Goal: Task Accomplishment & Management: Manage account settings

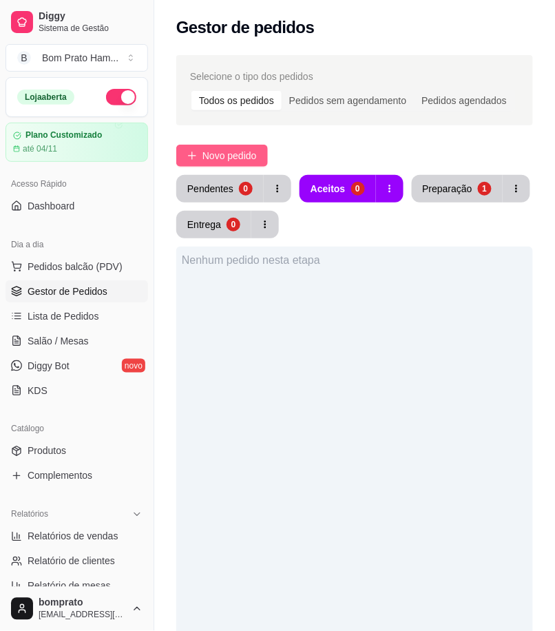
drag, startPoint x: 207, startPoint y: 150, endPoint x: 207, endPoint y: 162, distance: 11.7
click at [207, 162] on span "Novo pedido" at bounding box center [230, 155] width 54 height 15
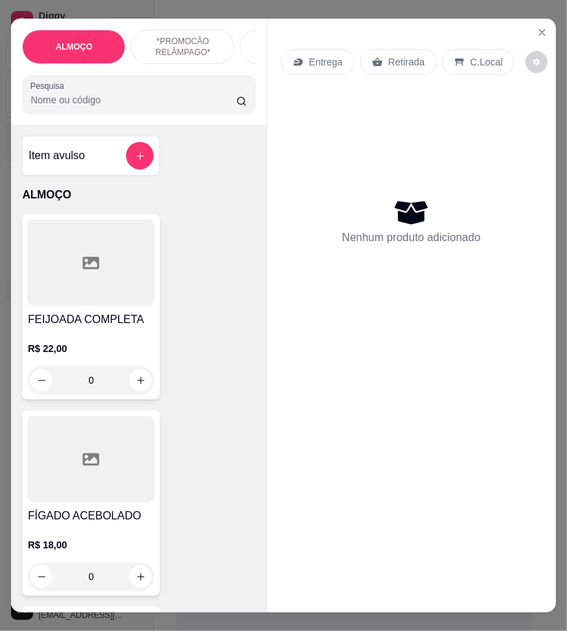
click at [136, 99] on input "Pesquisa" at bounding box center [133, 100] width 206 height 14
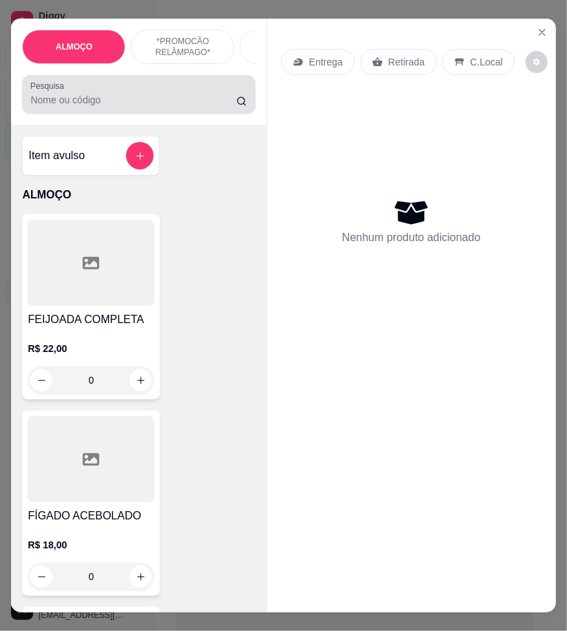
click at [238, 105] on circle at bounding box center [241, 101] width 7 height 7
click at [187, 107] on input "Pesquisa" at bounding box center [133, 100] width 206 height 14
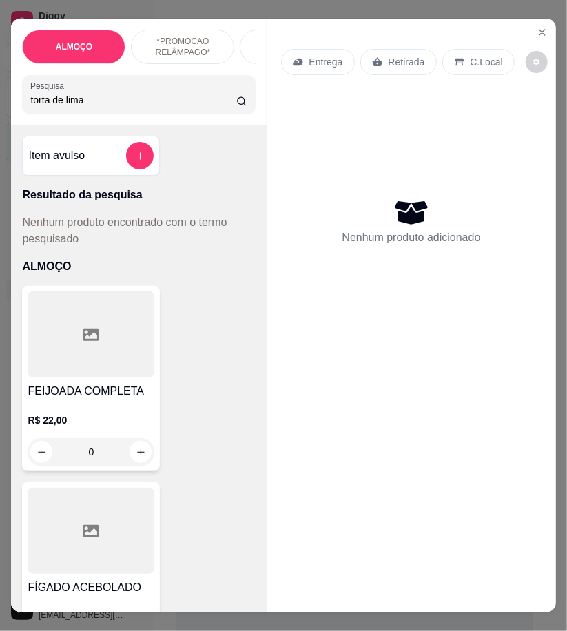
type input "torta de limao"
click at [225, 104] on input "torta de limao" at bounding box center [133, 100] width 206 height 14
click at [218, 104] on input "torta de limao" at bounding box center [133, 100] width 206 height 14
type input "bolo de lim"
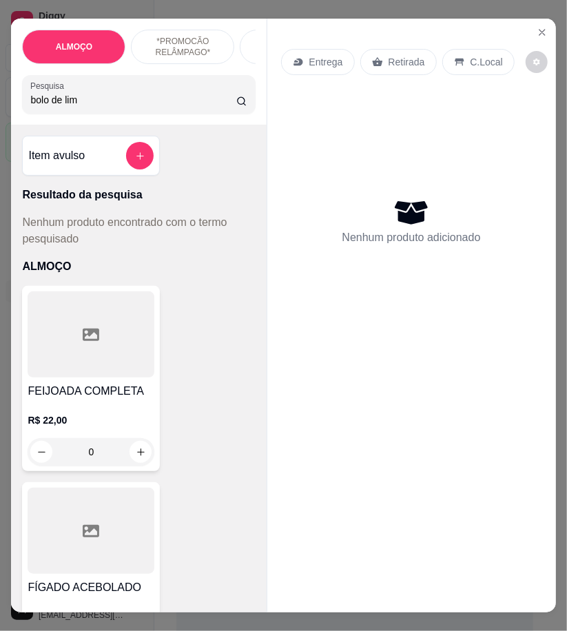
click at [319, 56] on p "Entrega" at bounding box center [326, 62] width 34 height 14
click at [110, 158] on div "Item avulso" at bounding box center [90, 156] width 125 height 28
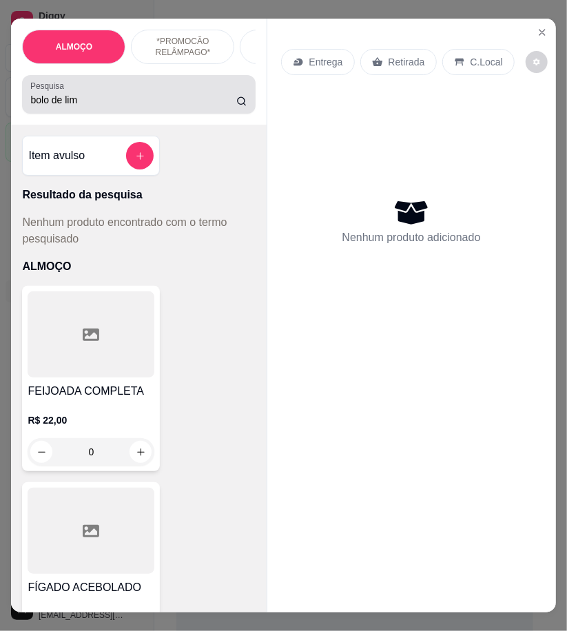
click at [145, 90] on div "bolo de lim" at bounding box center [138, 95] width 216 height 28
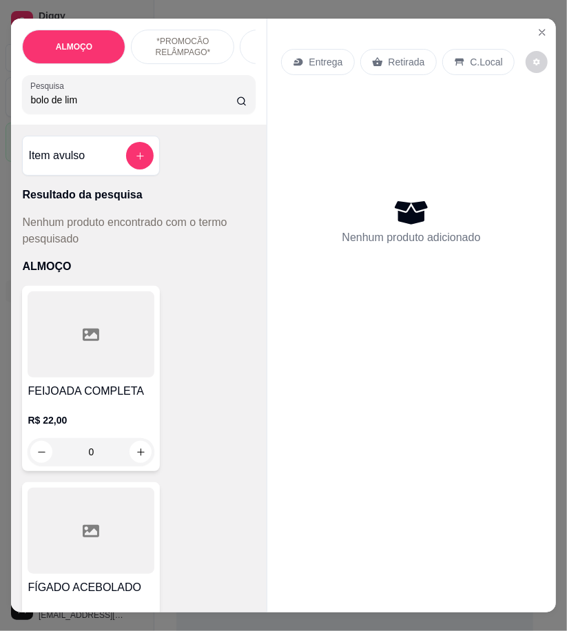
click at [219, 106] on input "bolo de lim" at bounding box center [133, 100] width 206 height 14
type input "torta de limao"
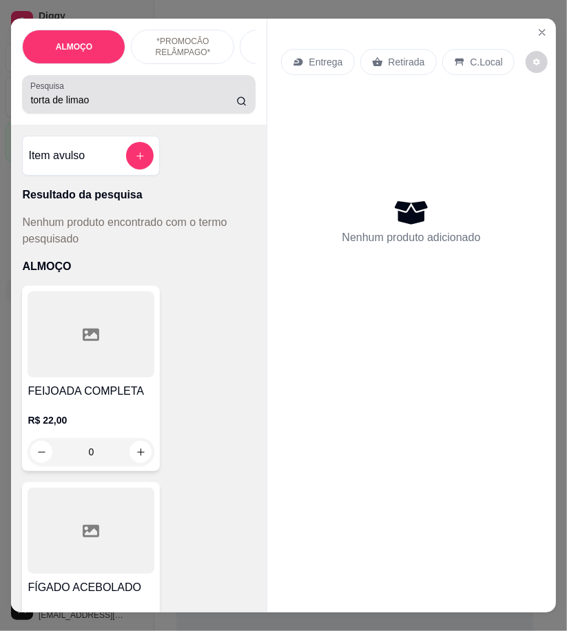
click at [237, 105] on icon at bounding box center [241, 101] width 10 height 11
click at [236, 105] on icon at bounding box center [241, 101] width 10 height 11
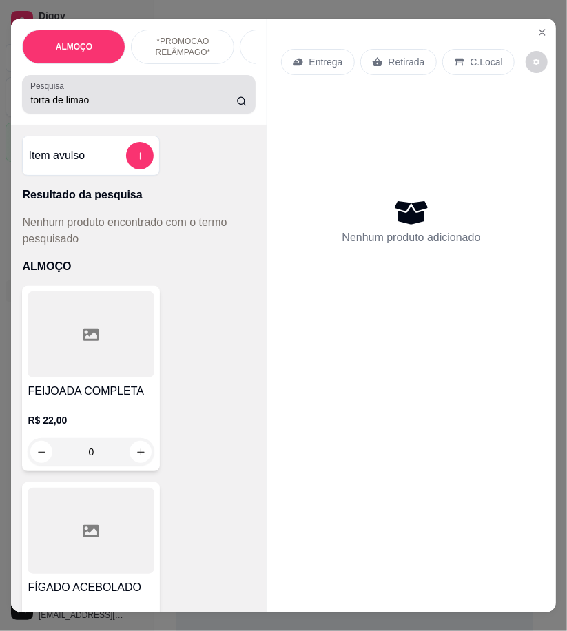
click at [205, 106] on input "torta de limao" at bounding box center [133, 100] width 206 height 14
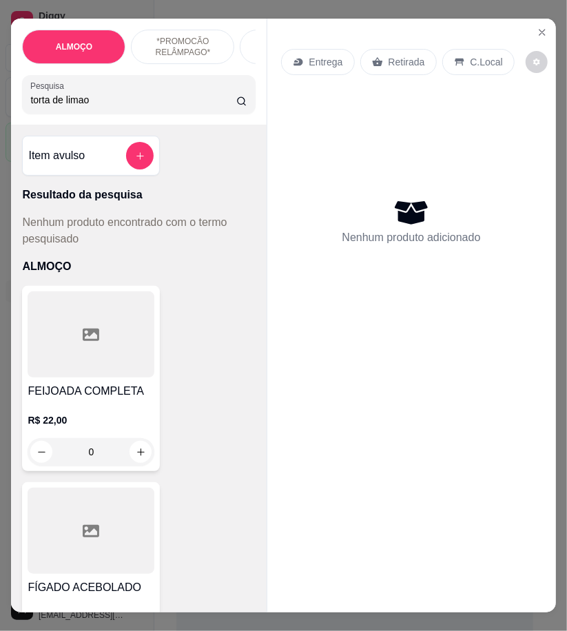
click at [322, 49] on div "Entrega" at bounding box center [318, 62] width 74 height 26
drag, startPoint x: 153, startPoint y: 96, endPoint x: 157, endPoint y: 108, distance: 12.4
click at [157, 108] on div "torta de limao" at bounding box center [138, 95] width 216 height 28
click at [157, 107] on input "torta de limao" at bounding box center [133, 100] width 206 height 14
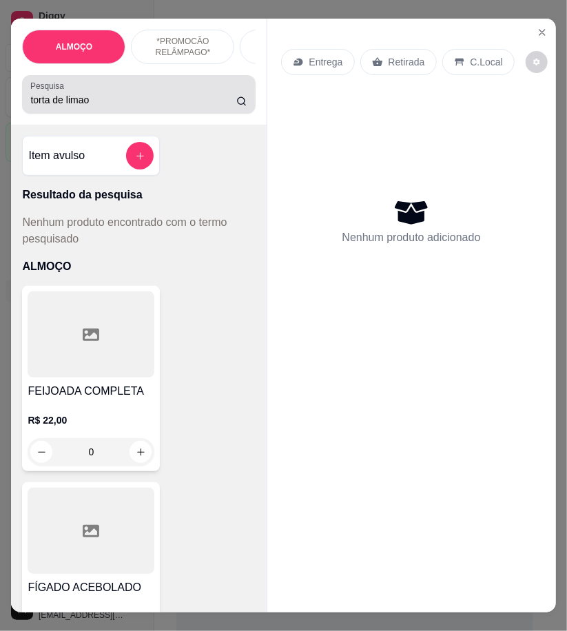
click at [238, 104] on circle at bounding box center [241, 101] width 7 height 7
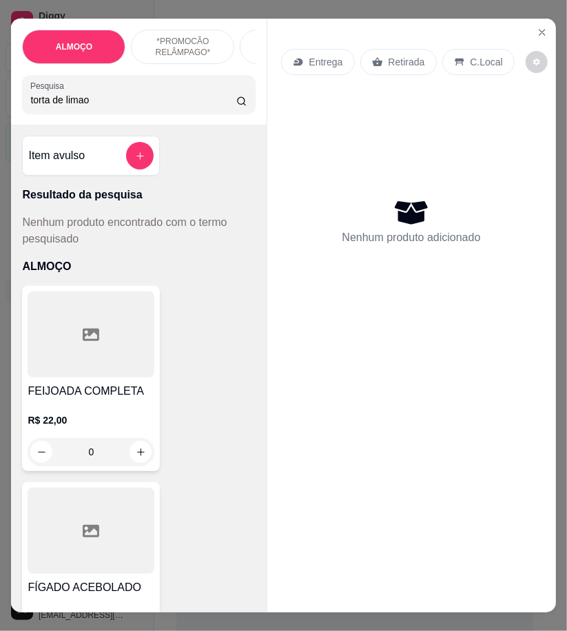
click at [223, 100] on input "torta de limao" at bounding box center [133, 100] width 206 height 14
click at [221, 107] on input "torta de limao" at bounding box center [133, 100] width 206 height 14
click at [221, 101] on input "torta de limao" at bounding box center [133, 100] width 206 height 14
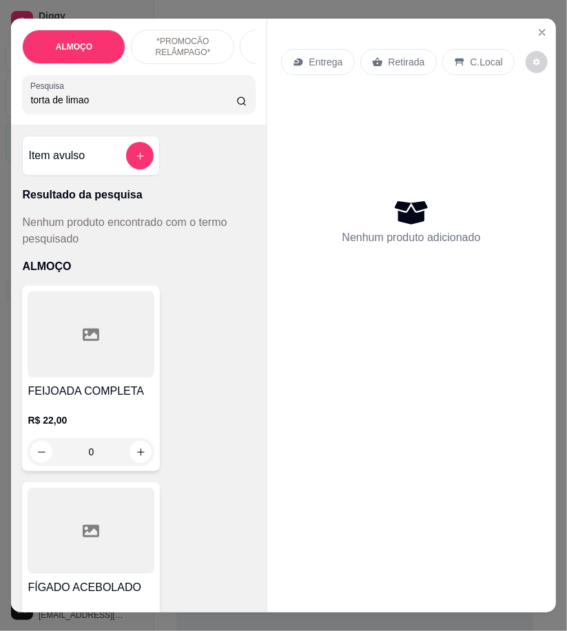
click at [220, 103] on input "torta de limao" at bounding box center [133, 100] width 206 height 14
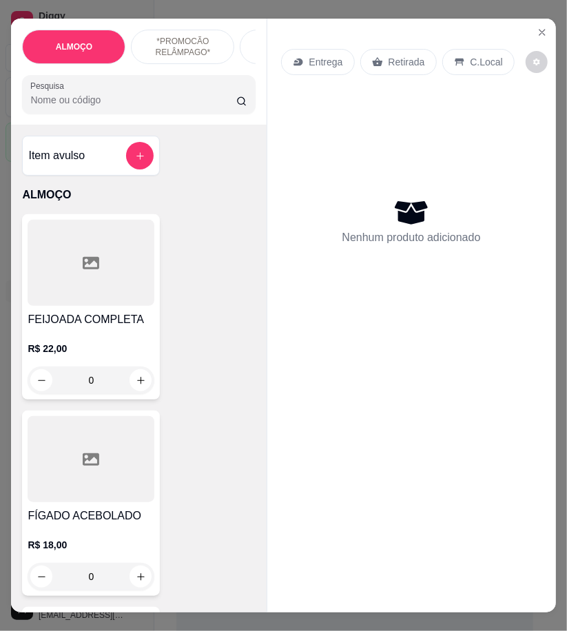
click at [220, 103] on input "Pesquisa" at bounding box center [133, 100] width 206 height 14
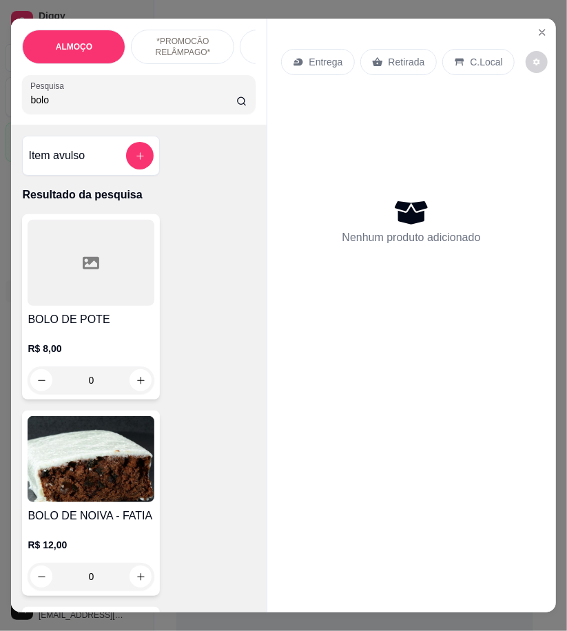
type input "bolo"
click at [138, 106] on input "bolo" at bounding box center [133, 100] width 206 height 14
click at [221, 105] on input "bolo" at bounding box center [133, 100] width 206 height 14
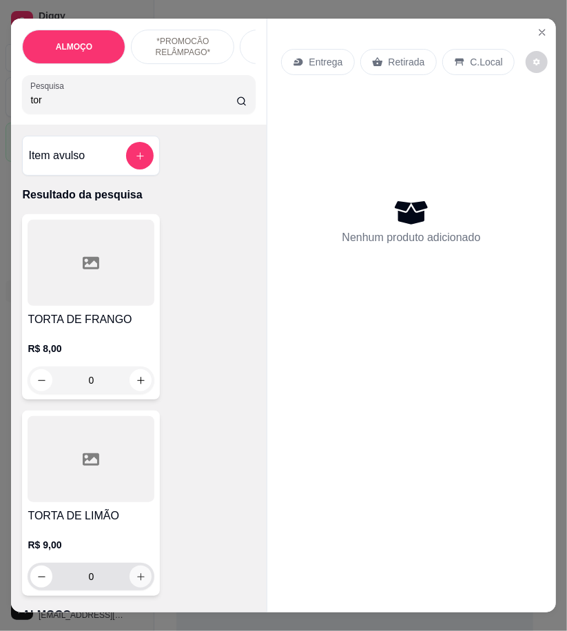
type input "tor"
click at [136, 582] on icon "increase-product-quantity" at bounding box center [141, 577] width 10 height 10
type input "1"
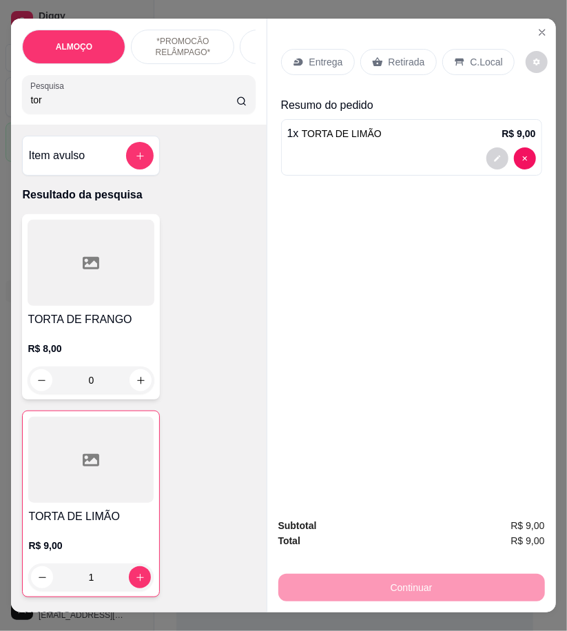
click at [293, 56] on icon at bounding box center [298, 61] width 11 height 11
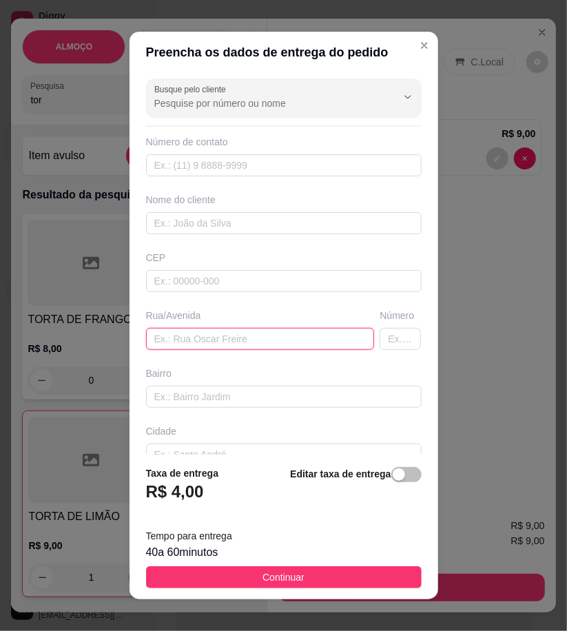
paste input "[STREET_ADDRESS][PERSON_NAME]"
type input "[STREET_ADDRESS][PERSON_NAME]"
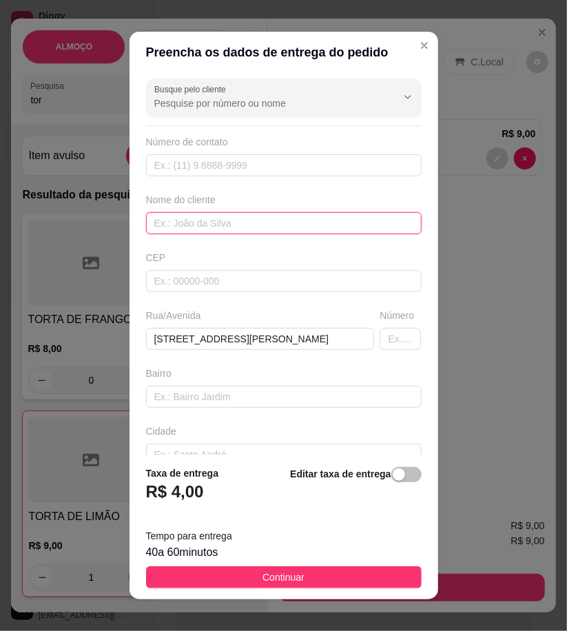
paste input "[PERSON_NAME]"
type input "[PERSON_NAME]"
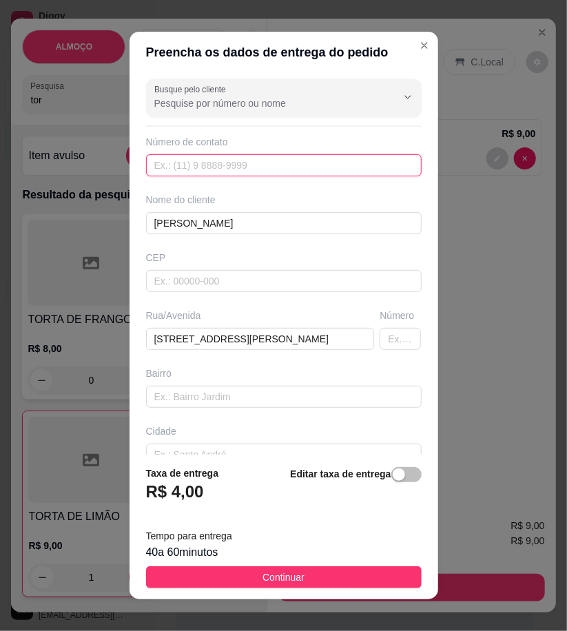
paste input "558 79122-2672"
type input "558 79122-2672"
drag, startPoint x: 366, startPoint y: 577, endPoint x: 378, endPoint y: 575, distance: 11.9
click at [366, 577] on button "Continuar" at bounding box center [284, 577] width 276 height 22
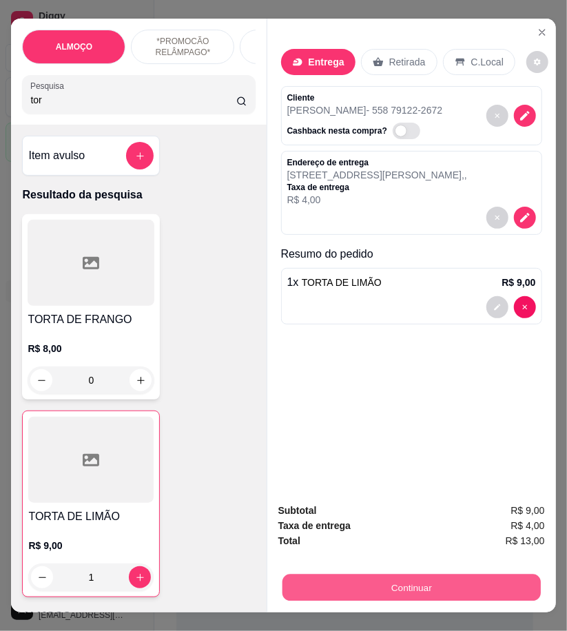
click at [424, 577] on button "Continuar" at bounding box center [411, 587] width 258 height 27
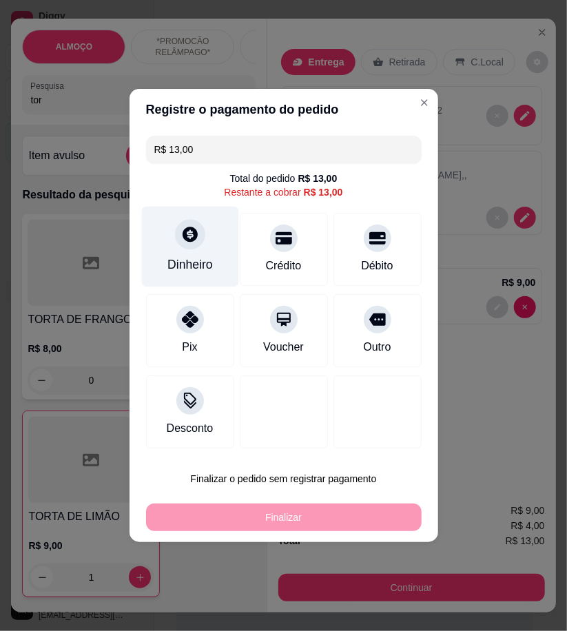
click at [181, 242] on icon at bounding box center [190, 234] width 18 height 18
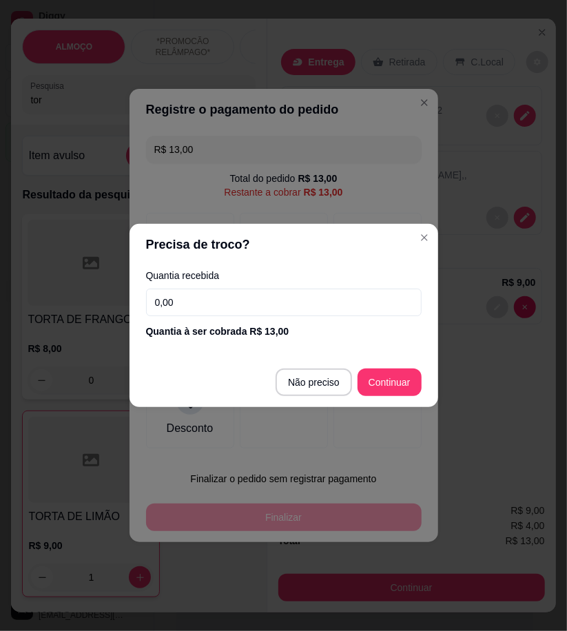
click at [338, 311] on input "0,00" at bounding box center [284, 303] width 276 height 28
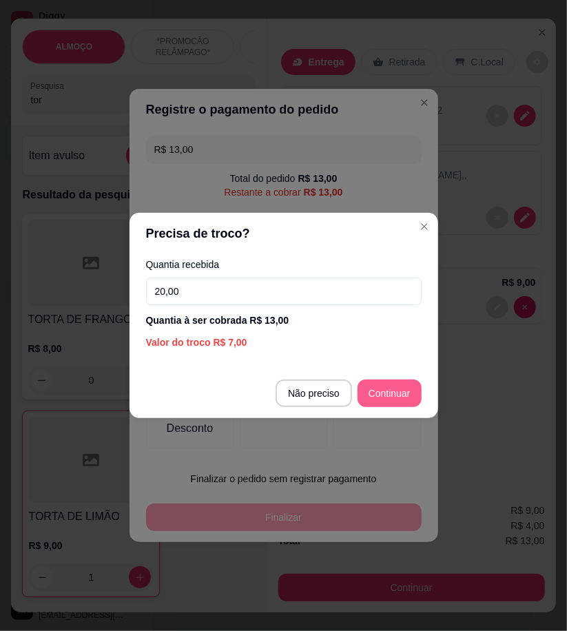
type input "20,00"
type input "R$ 0,00"
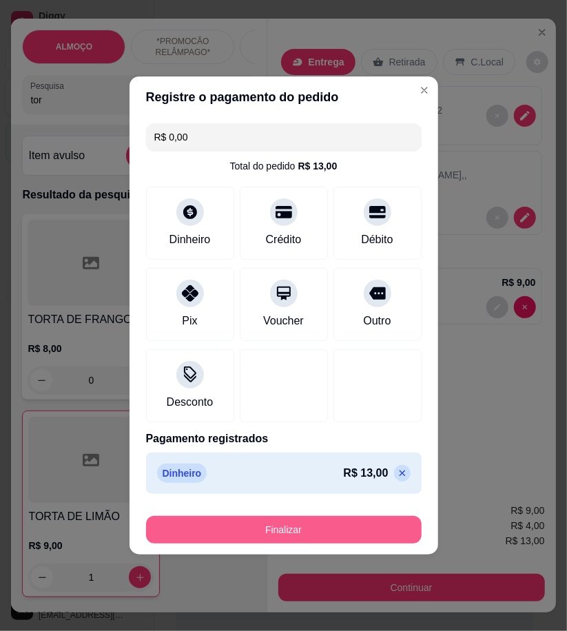
click at [383, 528] on button "Finalizar" at bounding box center [284, 530] width 276 height 28
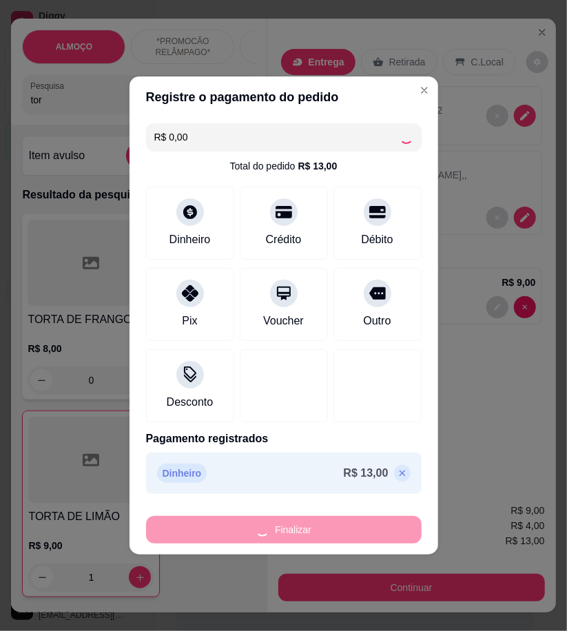
type input "0"
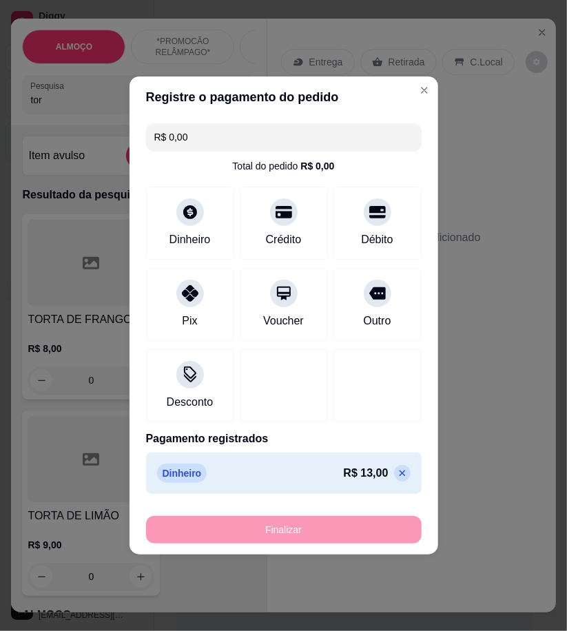
type input "-R$ 13,00"
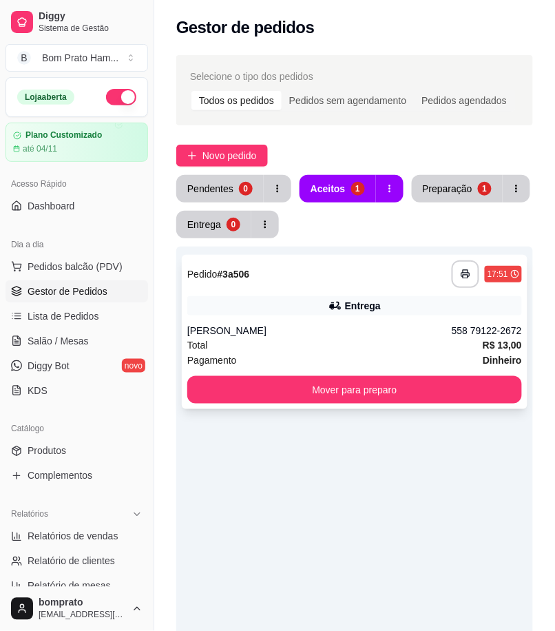
click at [349, 332] on div "[PERSON_NAME]" at bounding box center [319, 331] width 265 height 14
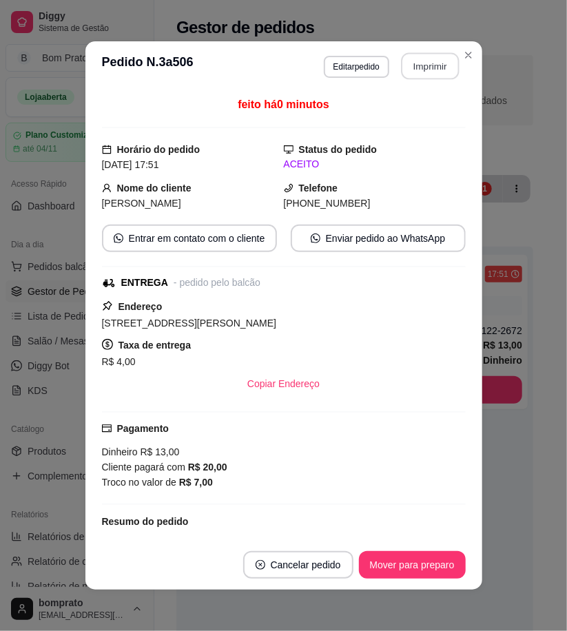
click at [407, 72] on button "Imprimir" at bounding box center [430, 66] width 58 height 27
click at [441, 559] on button "Mover para preparo" at bounding box center [411, 565] width 103 height 27
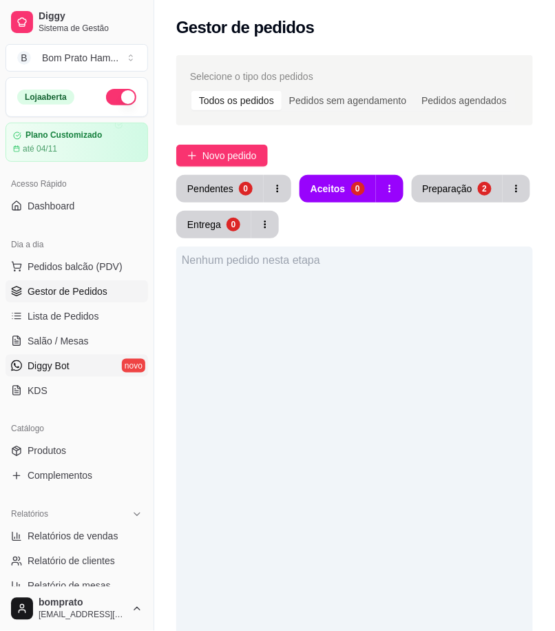
click at [99, 367] on link "Diggy Bot novo" at bounding box center [77, 366] width 143 height 22
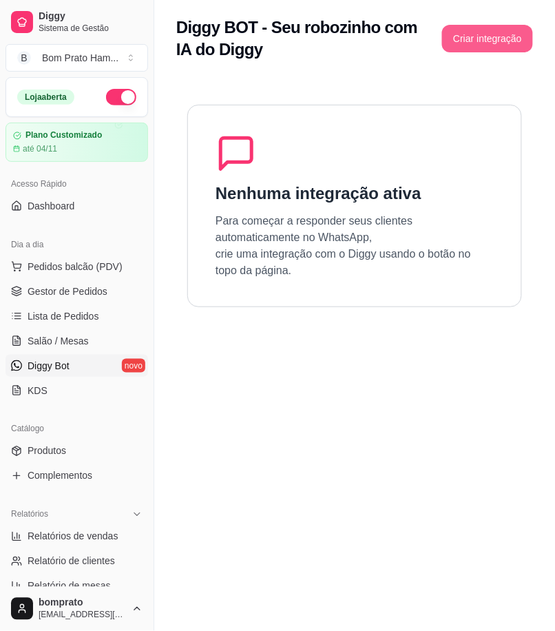
click at [504, 34] on button "Criar integração" at bounding box center [487, 39] width 91 height 28
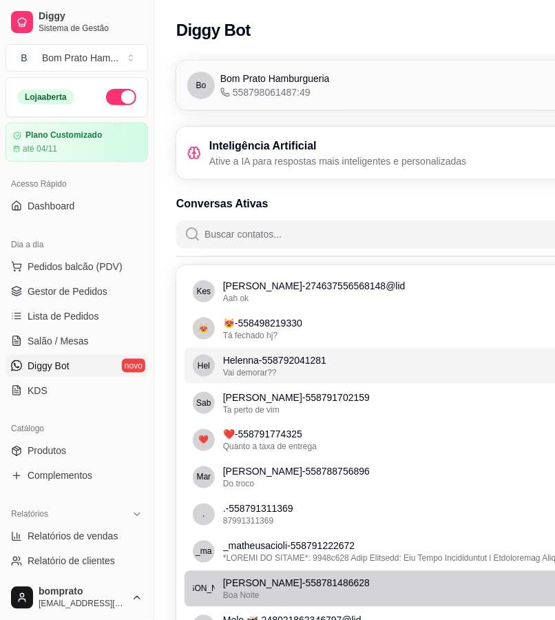
click at [314, 355] on p "Helenna - 558792041281" at bounding box center [433, 360] width 420 height 14
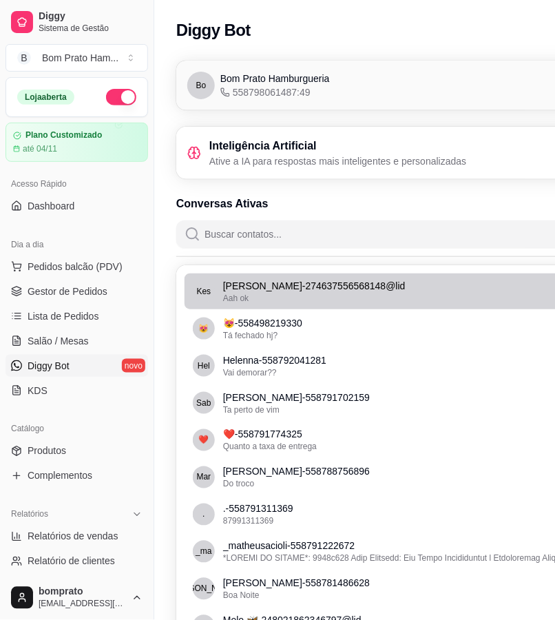
click at [340, 296] on div "Aah ok" at bounding box center [433, 298] width 420 height 11
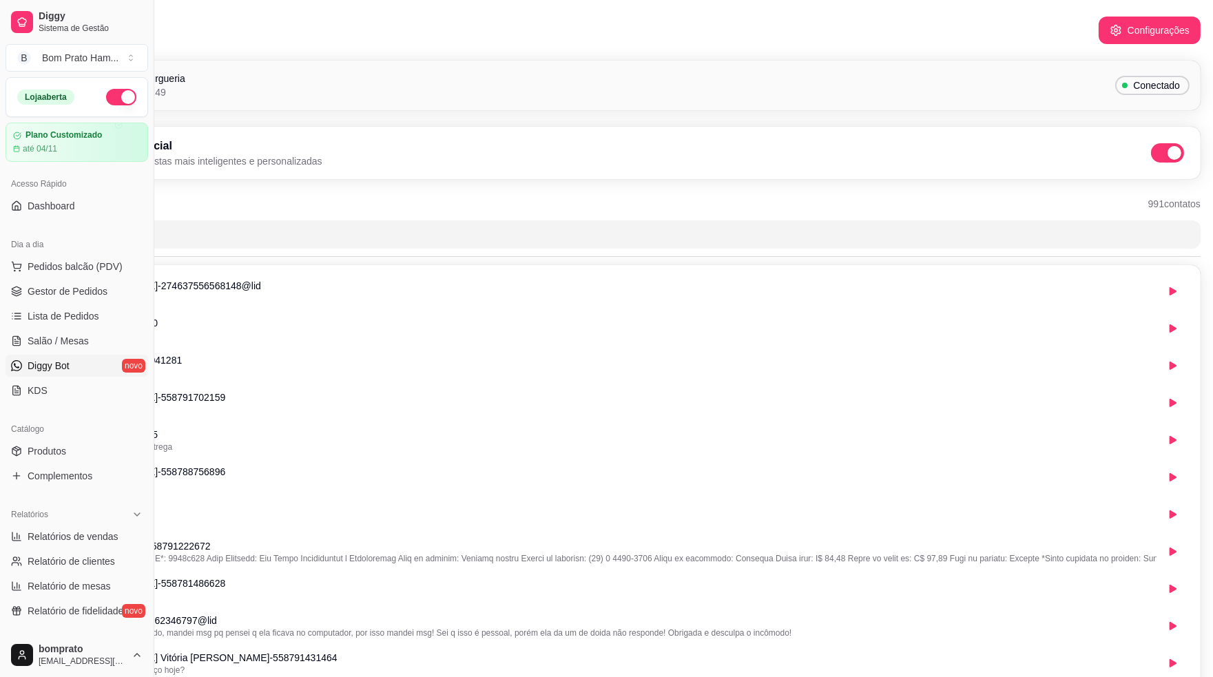
scroll to position [0, 149]
click at [555, 33] on button "Configurações" at bounding box center [1146, 31] width 102 height 28
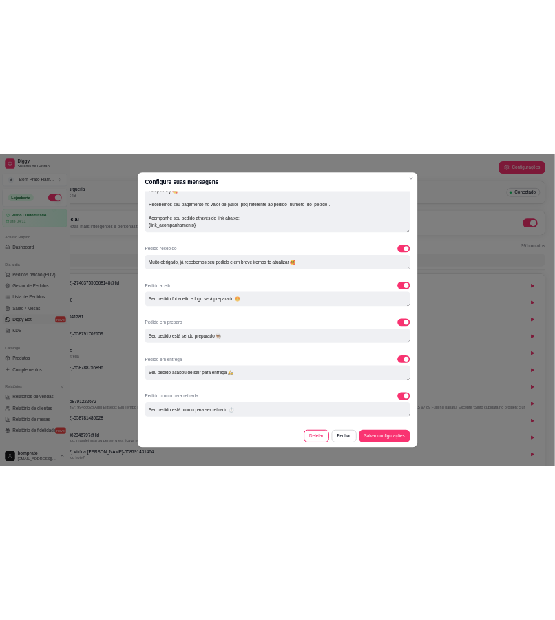
scroll to position [571, 0]
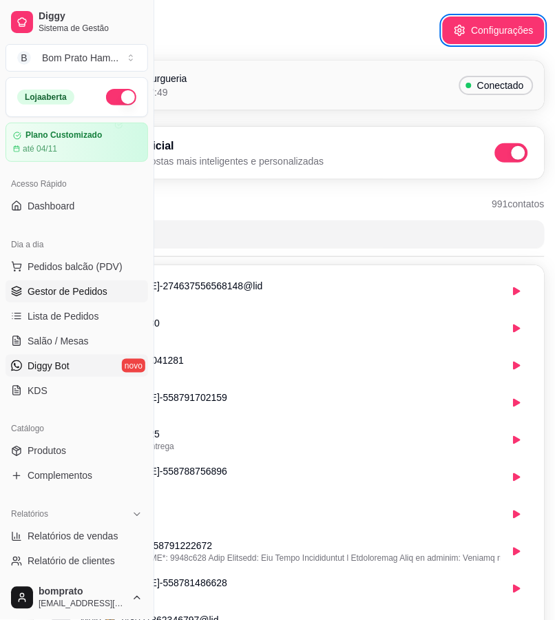
click at [125, 294] on link "Gestor de Pedidos" at bounding box center [77, 291] width 143 height 22
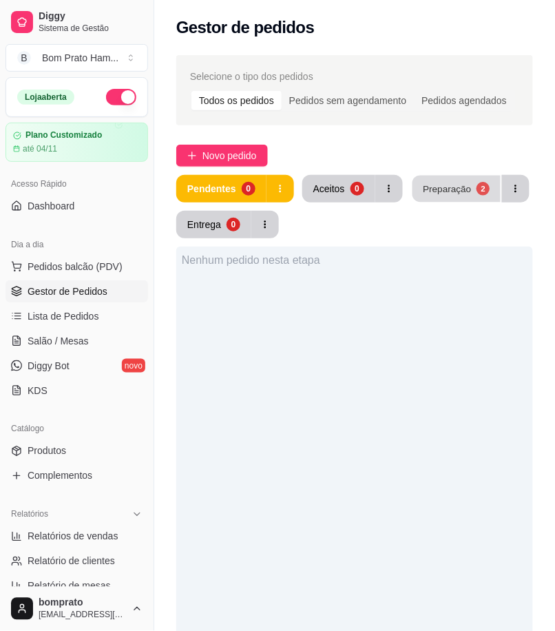
click at [435, 194] on div "Preparação" at bounding box center [447, 188] width 48 height 13
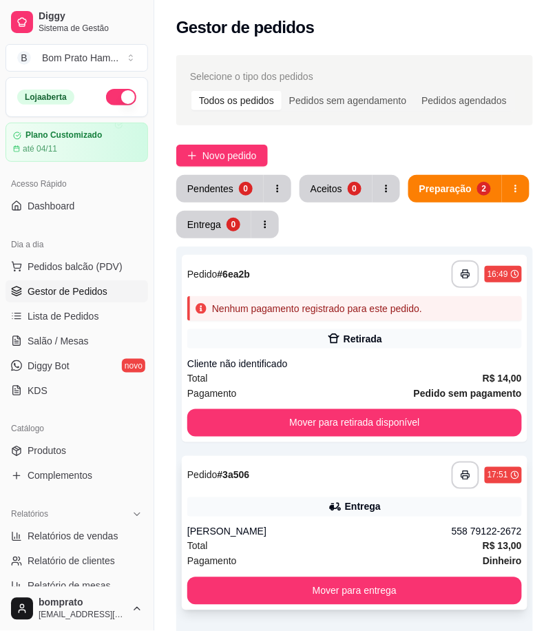
click at [394, 511] on div "Entrega" at bounding box center [354, 506] width 335 height 19
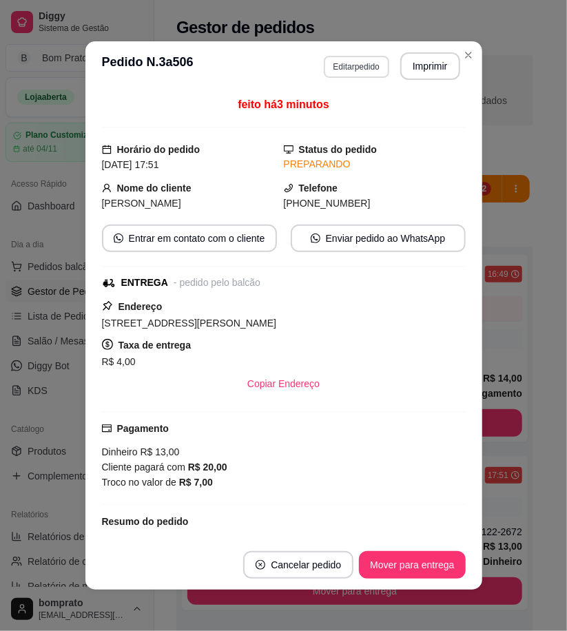
click at [360, 62] on button "Editar pedido" at bounding box center [356, 67] width 65 height 22
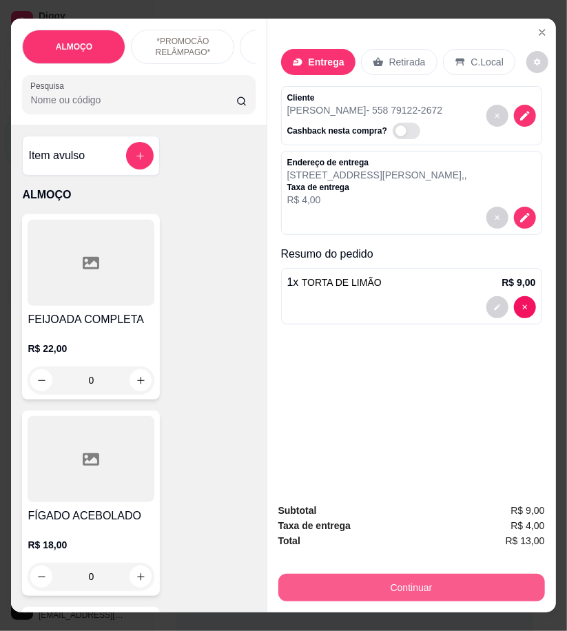
click at [441, 579] on button "Continuar" at bounding box center [411, 588] width 267 height 28
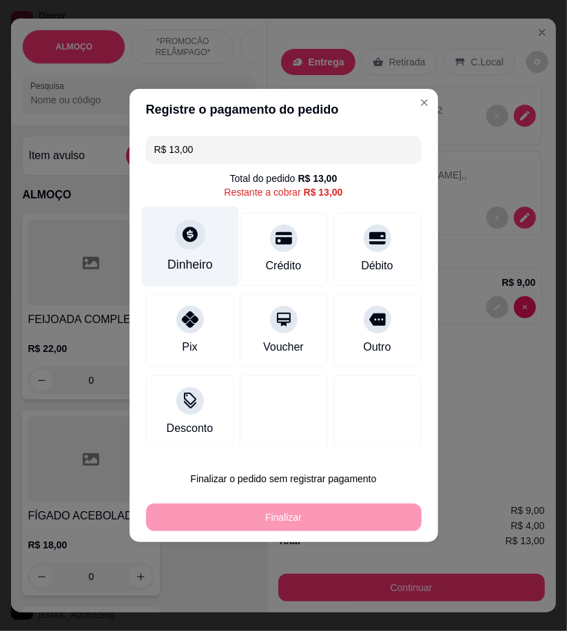
click at [189, 250] on div "Dinheiro" at bounding box center [189, 247] width 97 height 81
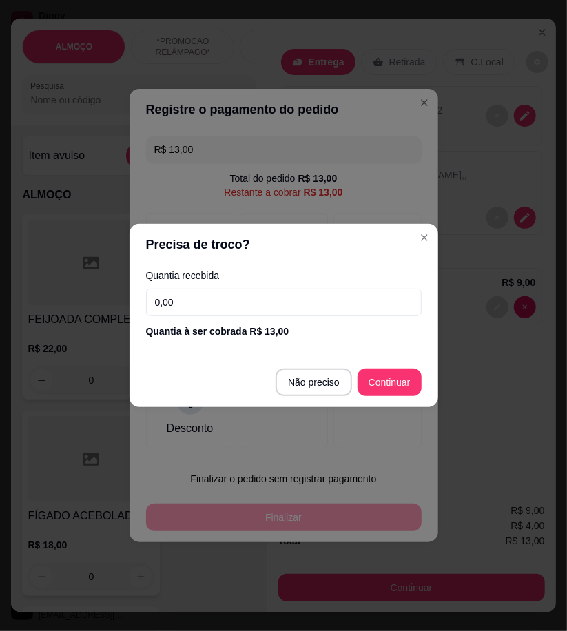
click at [300, 297] on input "0,00" at bounding box center [284, 303] width 276 height 28
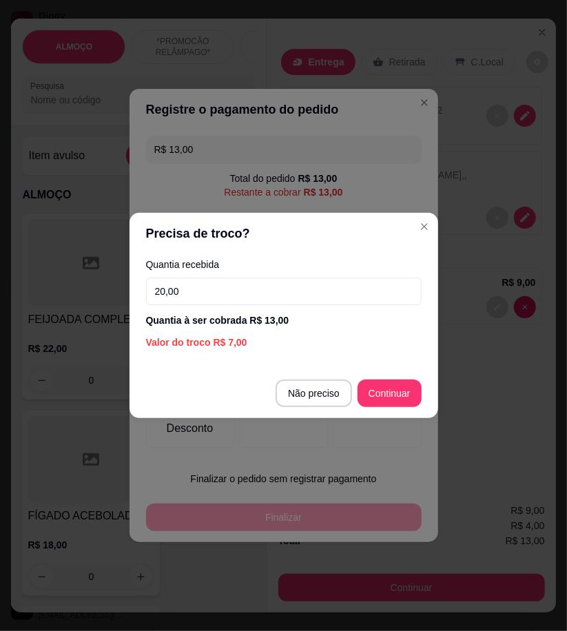
type input "20,00"
type input "R$ 0,00"
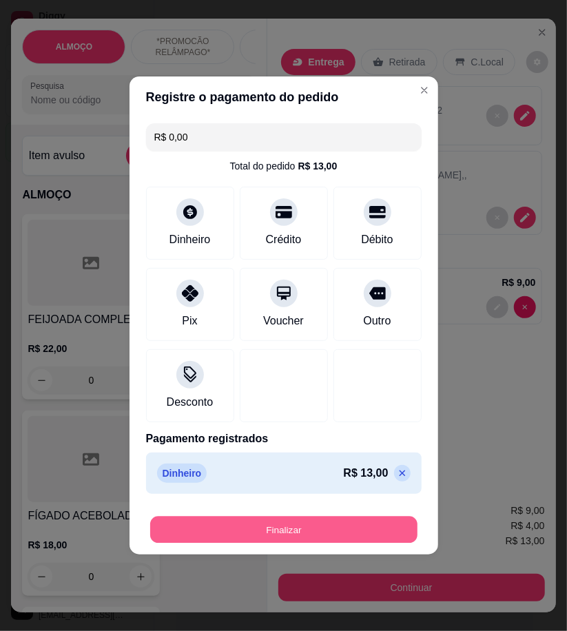
click at [374, 526] on button "Finalizar" at bounding box center [283, 530] width 267 height 27
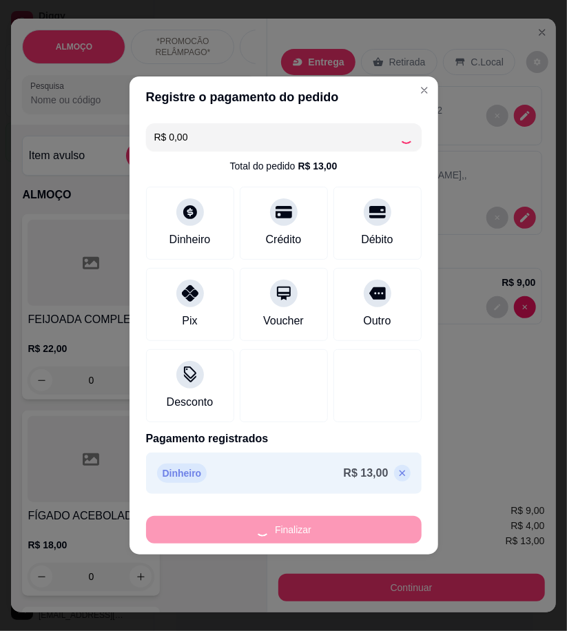
type input "0"
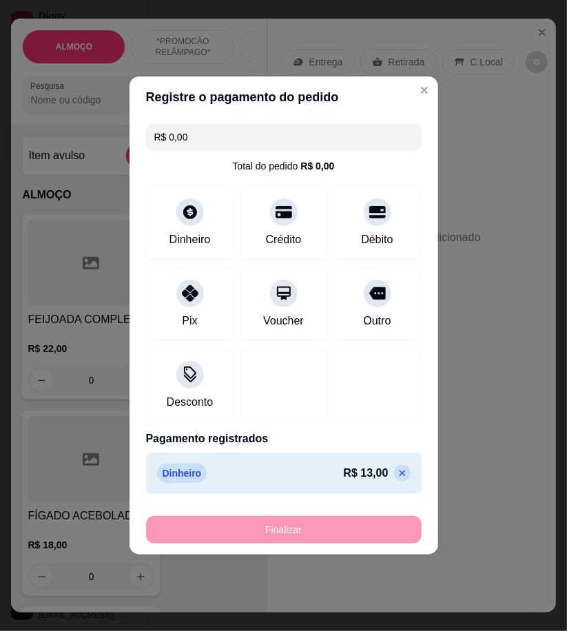
type input "-R$ 13,00"
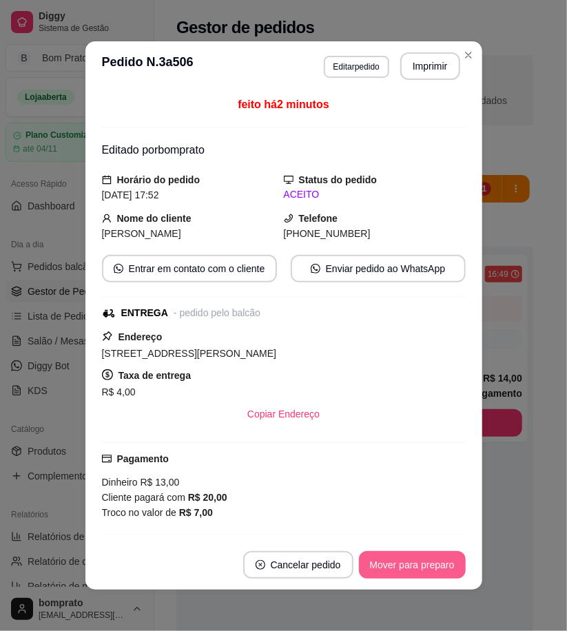
click at [429, 569] on button "Mover para preparo" at bounding box center [412, 565] width 107 height 28
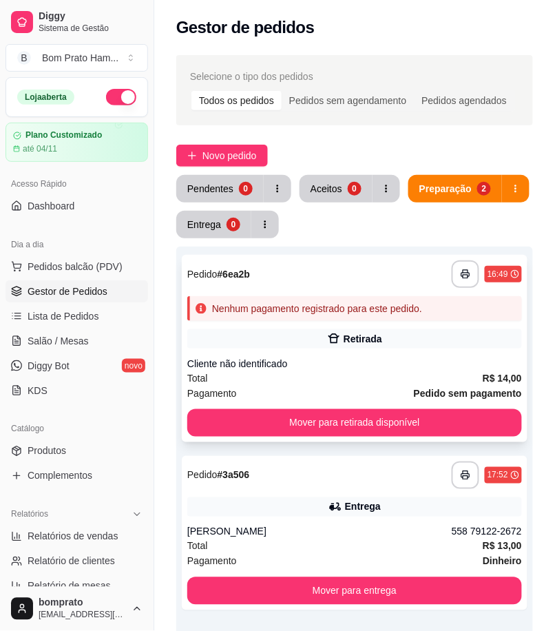
click at [355, 367] on div "Cliente não identificado" at bounding box center [354, 364] width 335 height 14
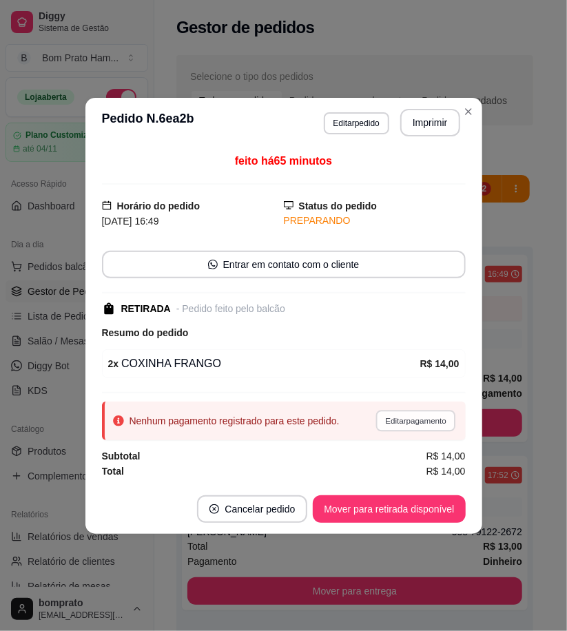
click at [444, 419] on button "Editar pagamento" at bounding box center [416, 420] width 80 height 21
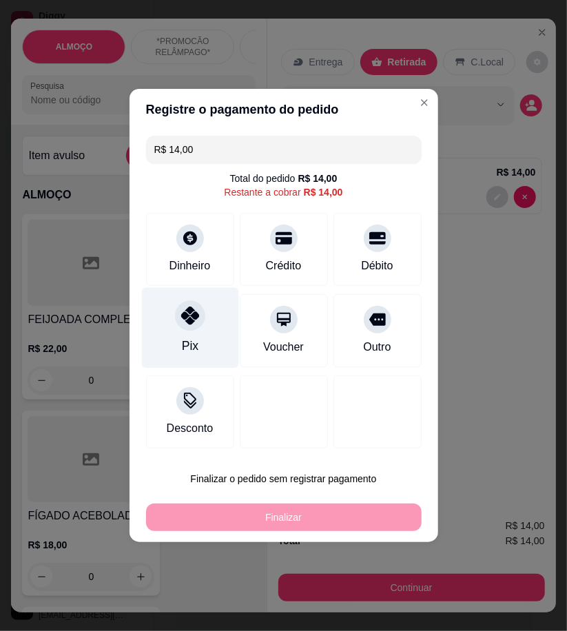
click at [184, 336] on div "Pix" at bounding box center [189, 328] width 97 height 81
type input "R$ 0,00"
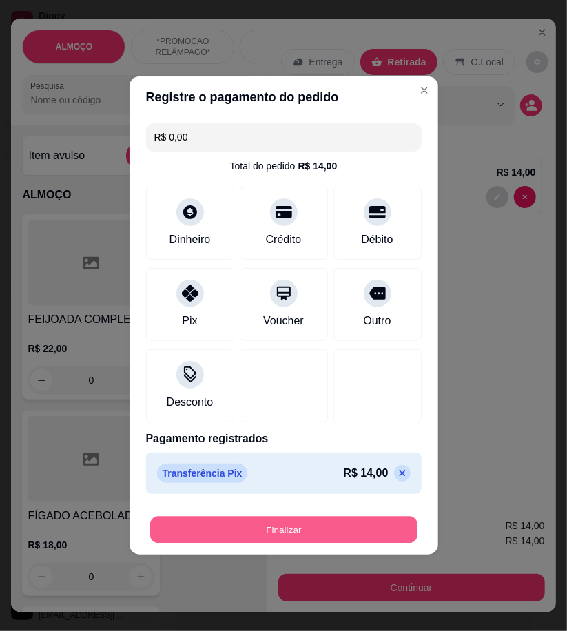
click at [356, 520] on button "Finalizar" at bounding box center [283, 530] width 267 height 27
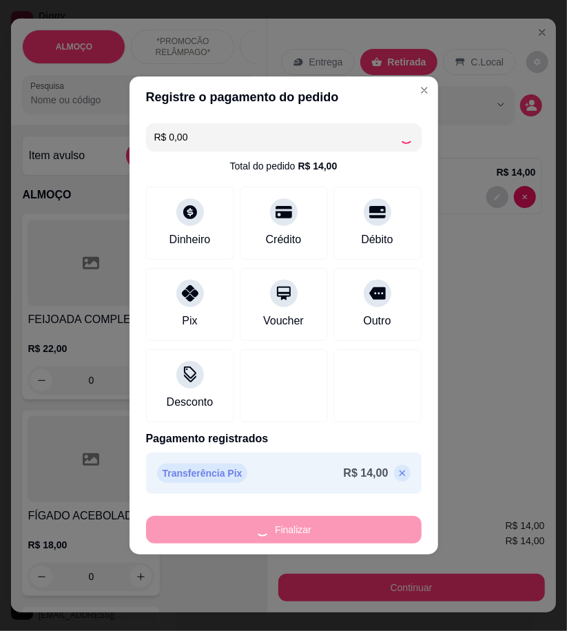
type input "0"
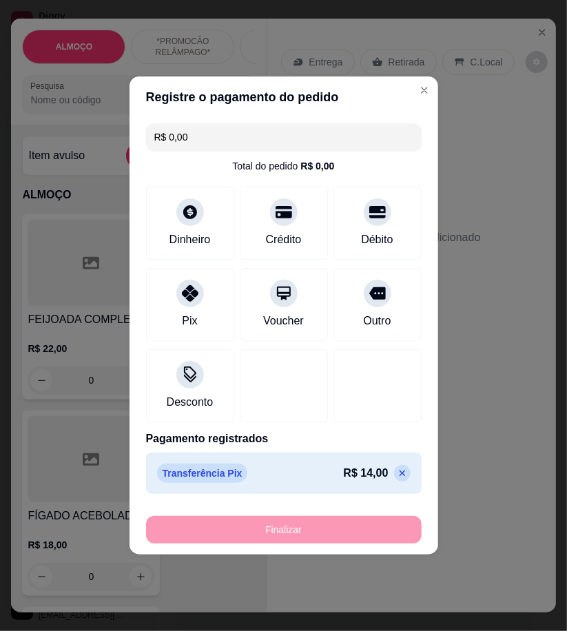
type input "-R$ 14,00"
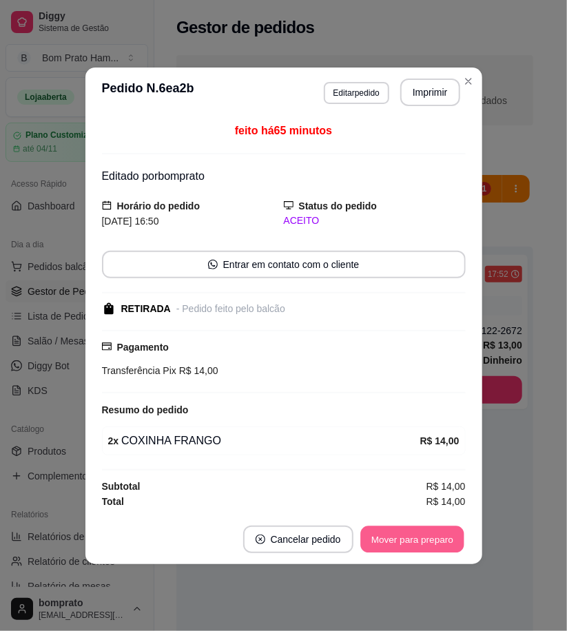
click at [430, 548] on button "Mover para preparo" at bounding box center [411, 539] width 103 height 27
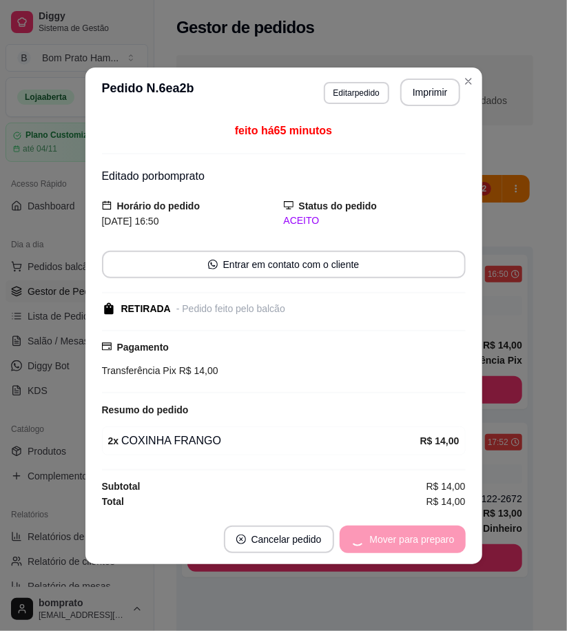
click at [430, 546] on div "Mover para preparo" at bounding box center [403, 540] width 126 height 28
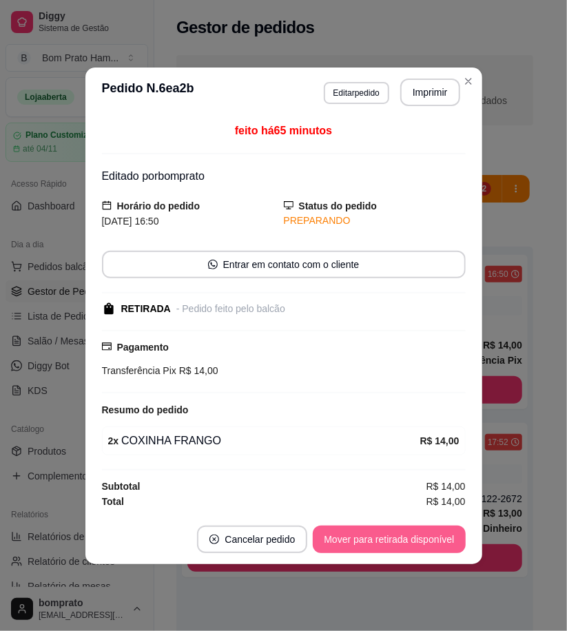
click at [430, 546] on button "Mover para retirada disponível" at bounding box center [389, 540] width 152 height 28
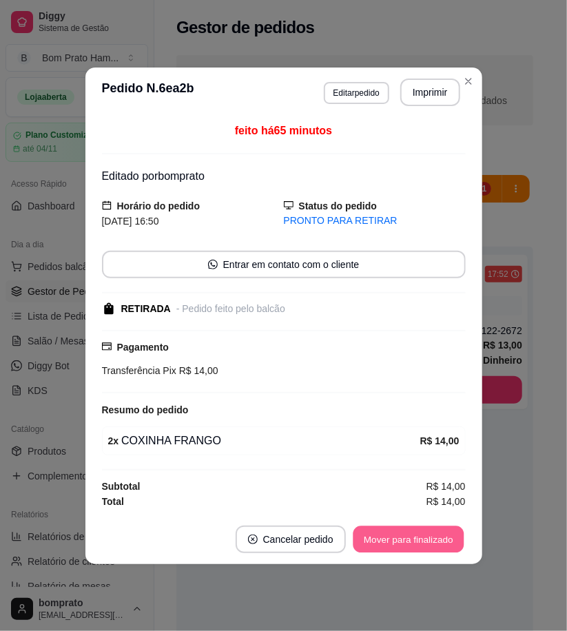
click at [430, 546] on button "Mover para finalizado" at bounding box center [408, 539] width 111 height 27
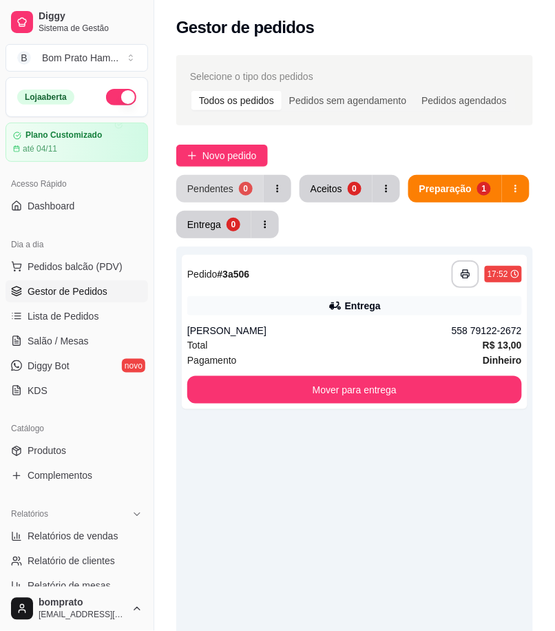
click at [229, 190] on div "Pendentes" at bounding box center [210, 189] width 46 height 14
